Goal: Information Seeking & Learning: Learn about a topic

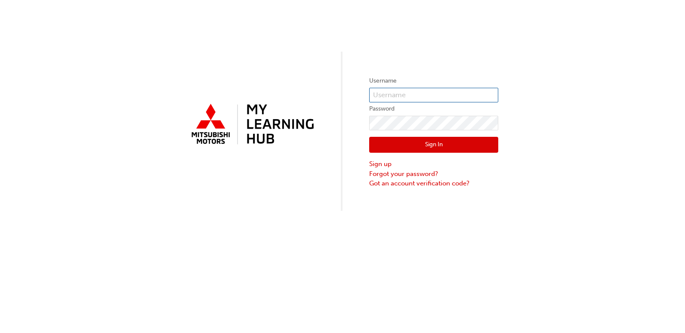
type input "[PERSON_NAME][EMAIL_ADDRESS][DOMAIN_NAME]"
click at [425, 143] on button "Sign In" at bounding box center [433, 145] width 129 height 16
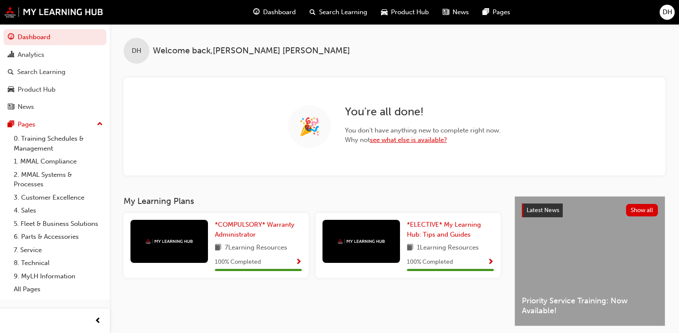
click at [391, 140] on link "see what else is available?" at bounding box center [408, 140] width 77 height 8
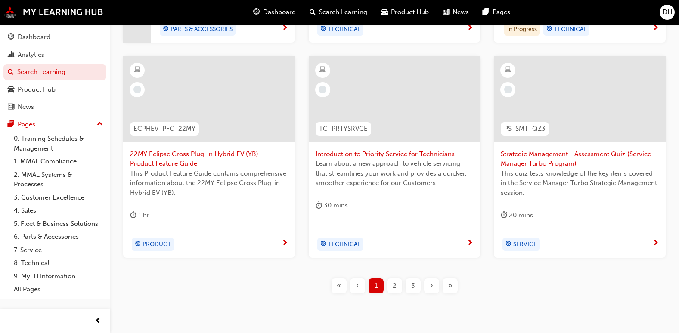
scroll to position [344, 0]
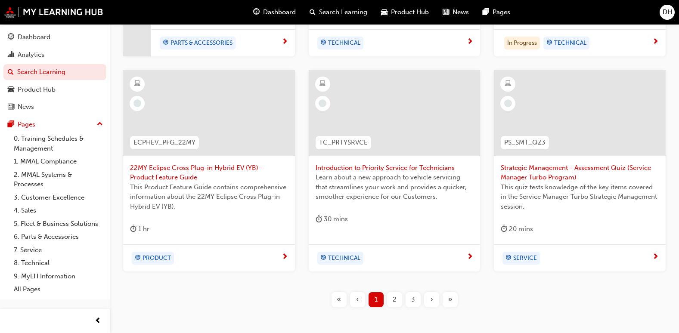
click at [399, 301] on div "2" at bounding box center [394, 299] width 15 height 15
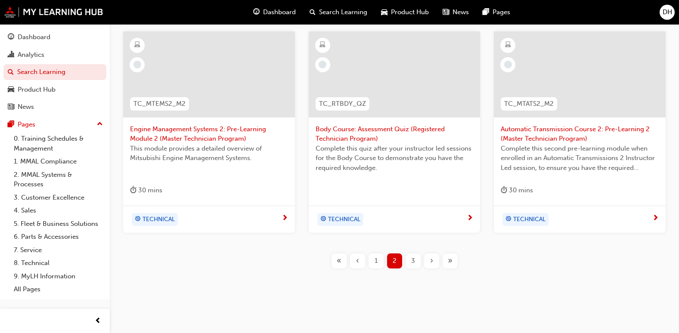
scroll to position [387, 0]
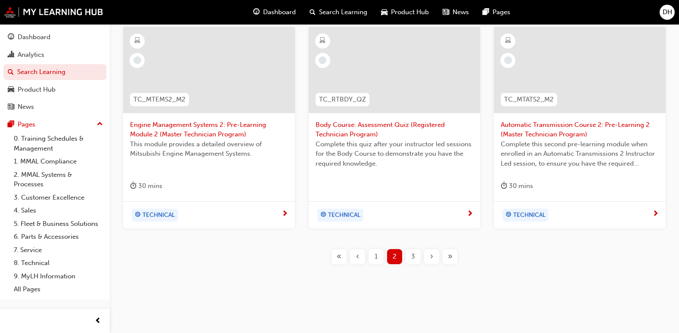
click at [408, 257] on div "3" at bounding box center [413, 256] width 15 height 15
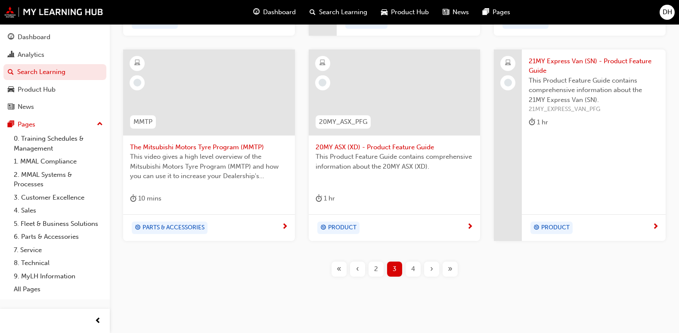
scroll to position [378, 0]
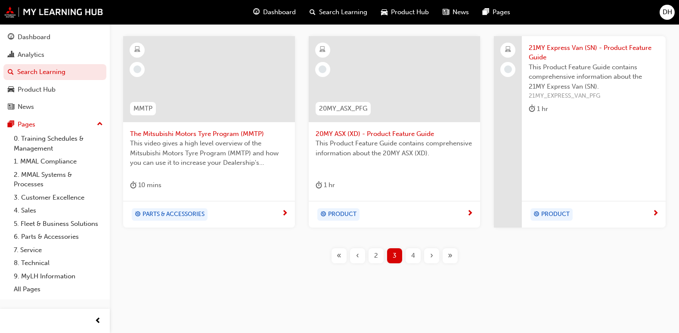
click at [408, 255] on div "4" at bounding box center [413, 255] width 15 height 15
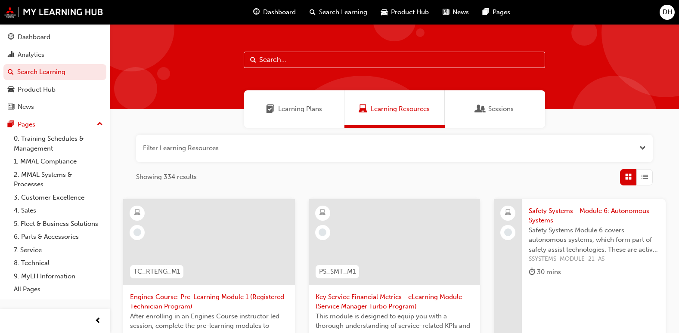
click at [496, 112] on span "Sessions" at bounding box center [500, 109] width 25 height 10
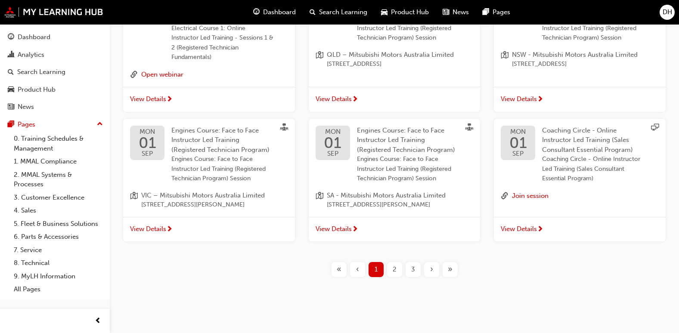
scroll to position [372, 0]
click at [397, 267] on div "2" at bounding box center [394, 269] width 15 height 15
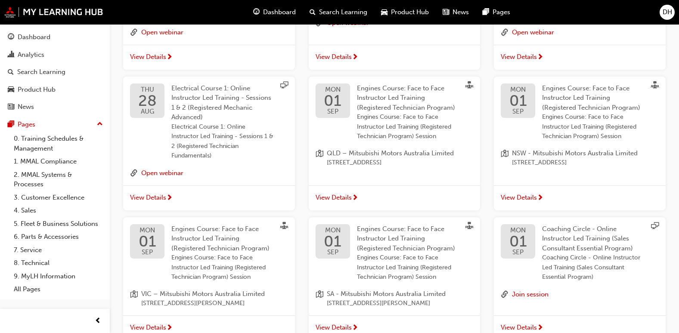
scroll to position [372, 0]
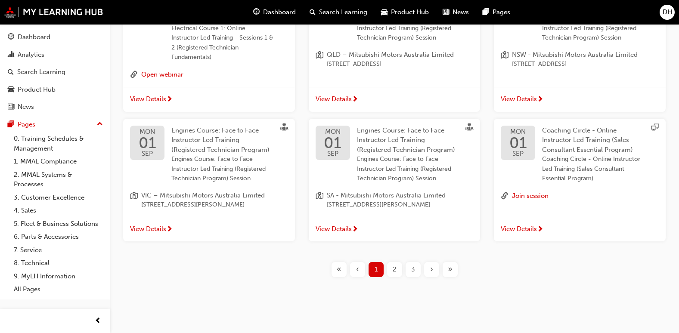
click at [391, 268] on div "2" at bounding box center [394, 269] width 15 height 15
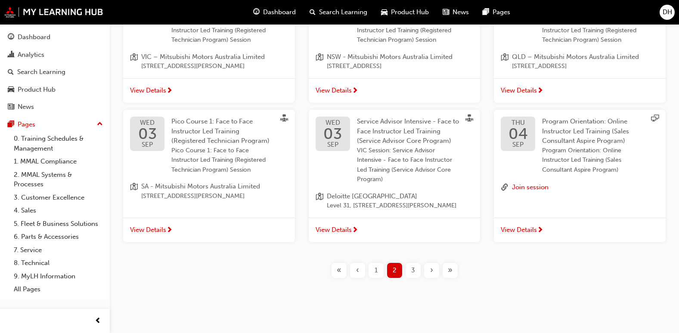
scroll to position [341, 0]
click at [414, 266] on span "3" at bounding box center [413, 270] width 4 height 10
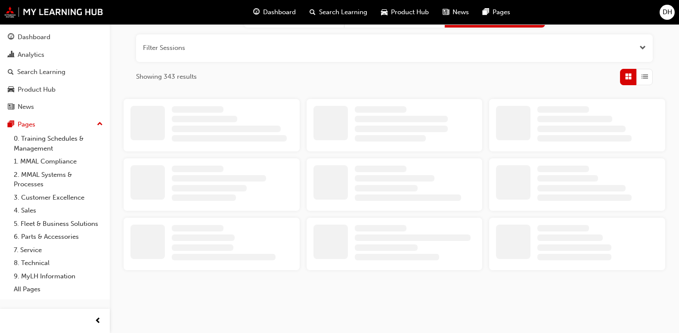
scroll to position [341, 0]
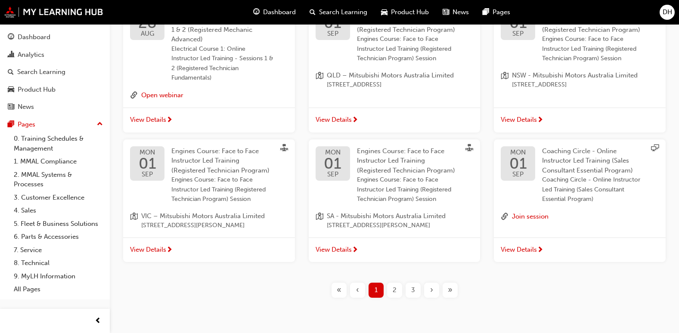
click at [391, 297] on div "2" at bounding box center [394, 290] width 15 height 15
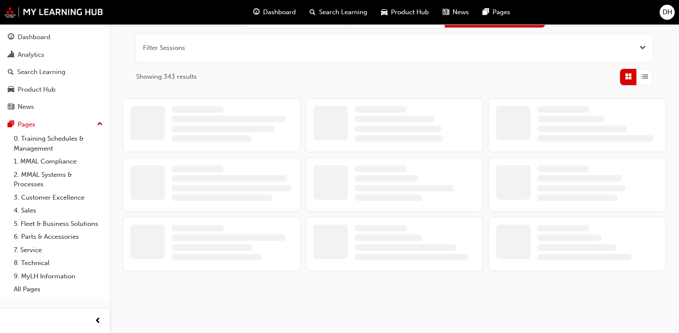
scroll to position [341, 0]
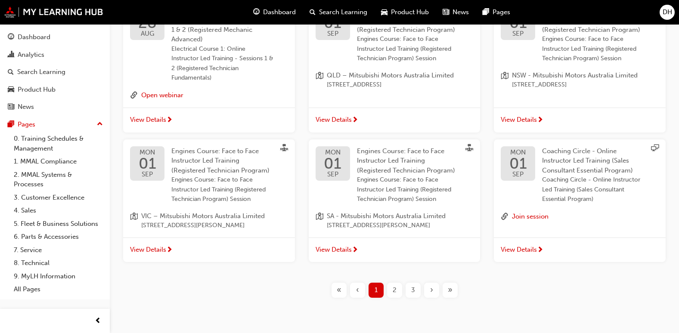
click at [394, 295] on span "2" at bounding box center [395, 290] width 4 height 10
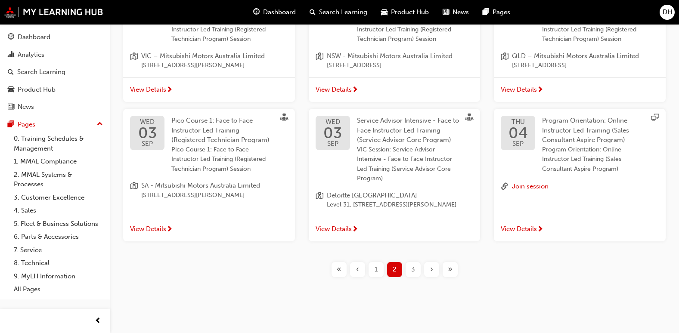
click at [415, 272] on span "3" at bounding box center [413, 270] width 4 height 10
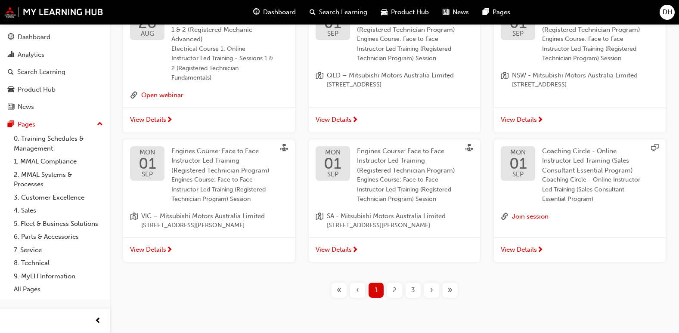
click at [408, 298] on div "3" at bounding box center [413, 290] width 15 height 15
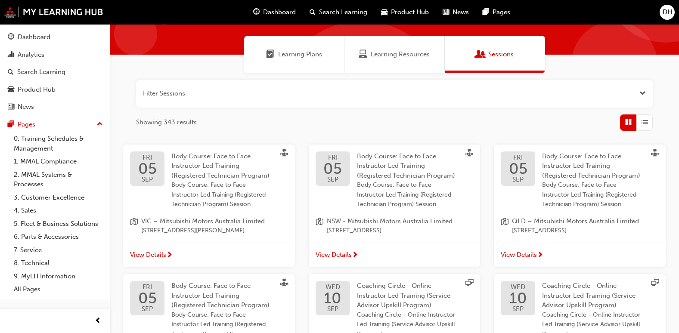
scroll to position [21, 0]
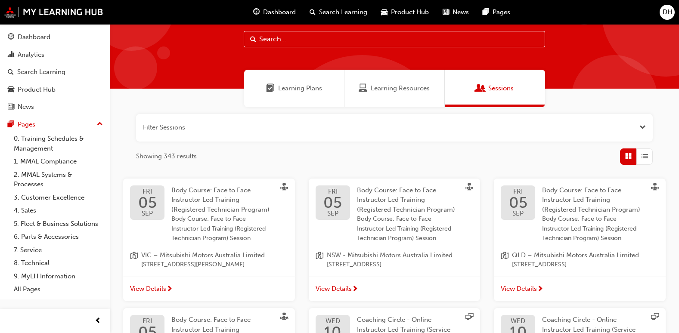
click at [666, 9] on span "DH" at bounding box center [667, 12] width 9 height 10
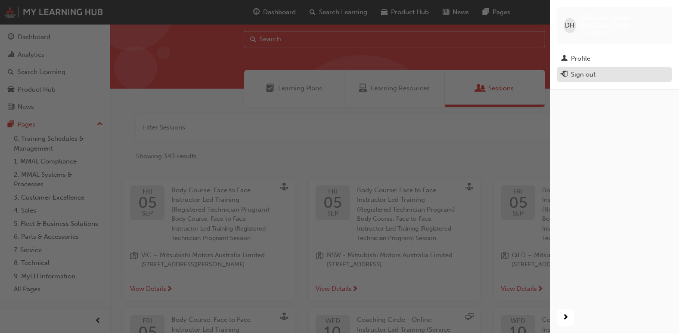
click at [579, 70] on div "Sign out" at bounding box center [583, 75] width 25 height 10
